Goal: Navigation & Orientation: Find specific page/section

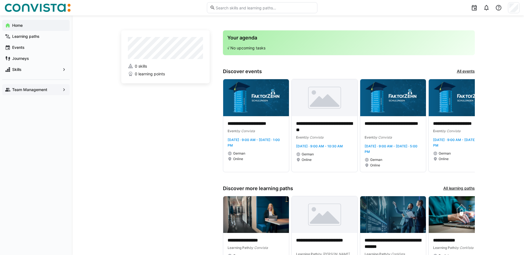
click at [62, 90] on eds-icon at bounding box center [64, 90] width 6 height 6
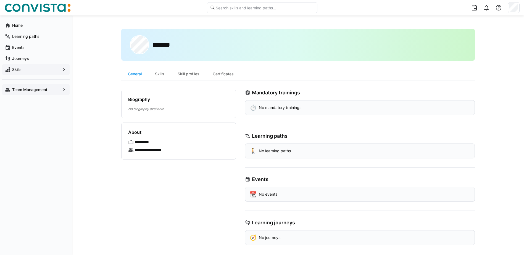
click at [62, 70] on eds-icon at bounding box center [64, 70] width 6 height 6
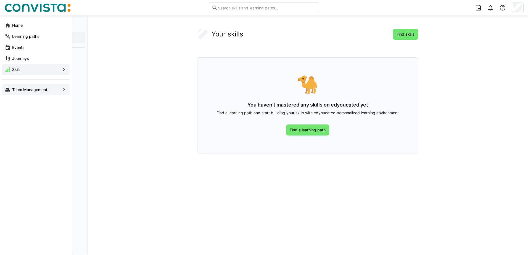
click at [0, 0] on app-navigation-label "Team Management" at bounding box center [0, 0] width 0 height 0
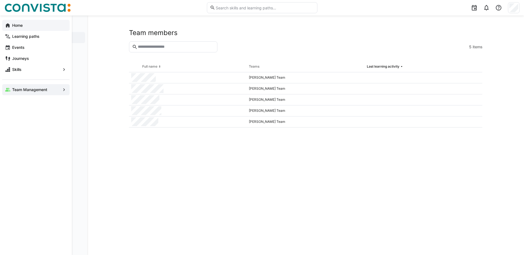
click at [0, 0] on app-navigation-label "Home" at bounding box center [0, 0] width 0 height 0
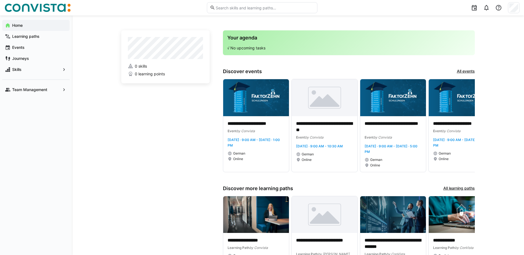
drag, startPoint x: 222, startPoint y: 0, endPoint x: 510, endPoint y: 91, distance: 301.5
click at [510, 91] on div "**********" at bounding box center [298, 161] width 452 height 292
